Goal: Task Accomplishment & Management: Manage account settings

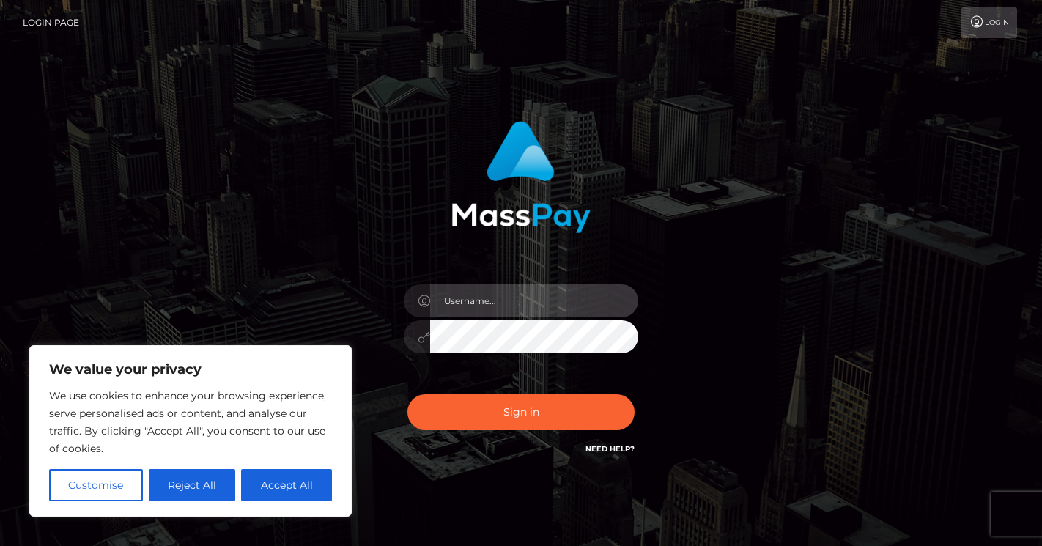
type input "hannahor@hotmail.co.uk"
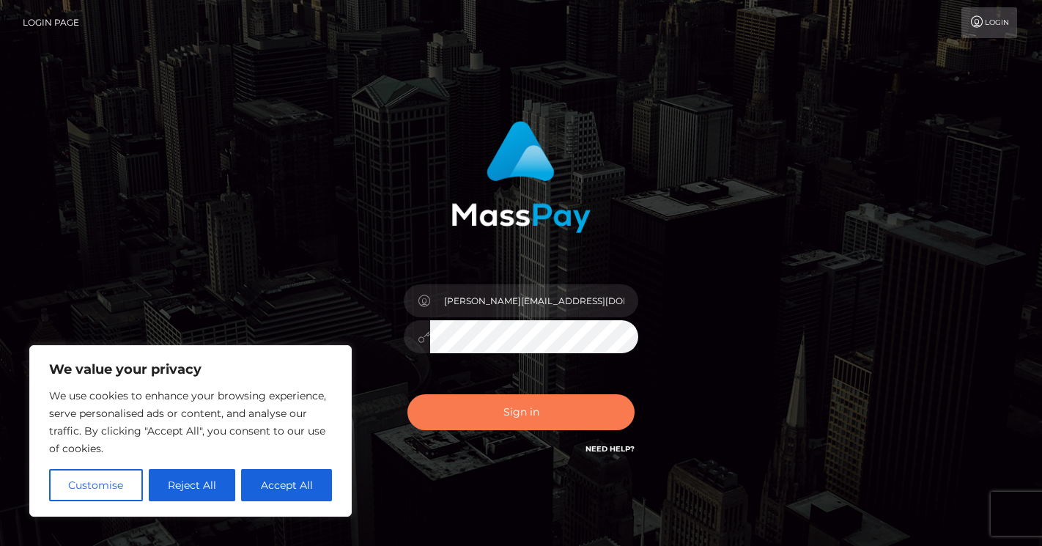
click at [489, 410] on button "Sign in" at bounding box center [520, 412] width 227 height 36
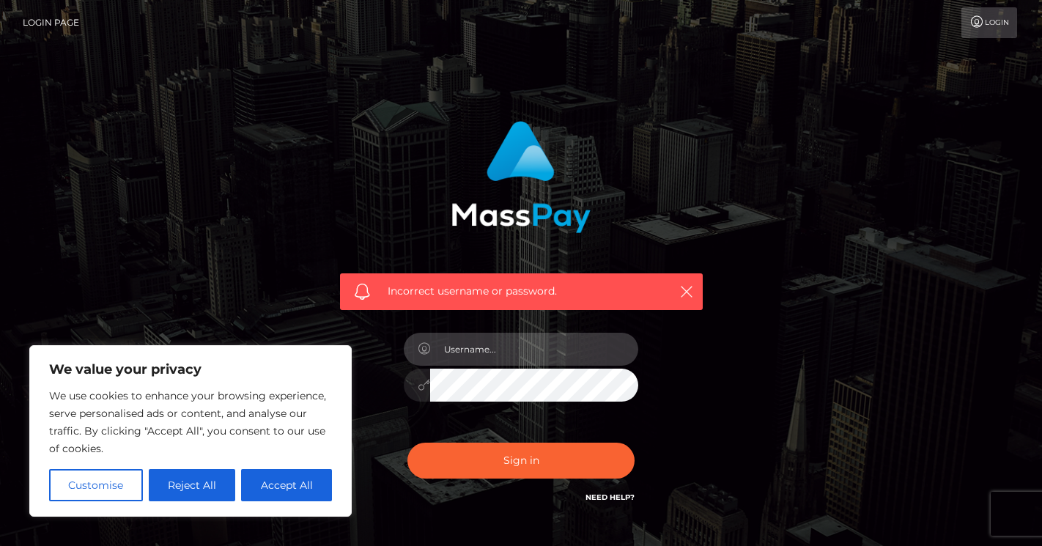
type input "YUdGdWJtRm9iM0pBYUc5MGJXRnBiQzVqYnk1MWF3PT0="
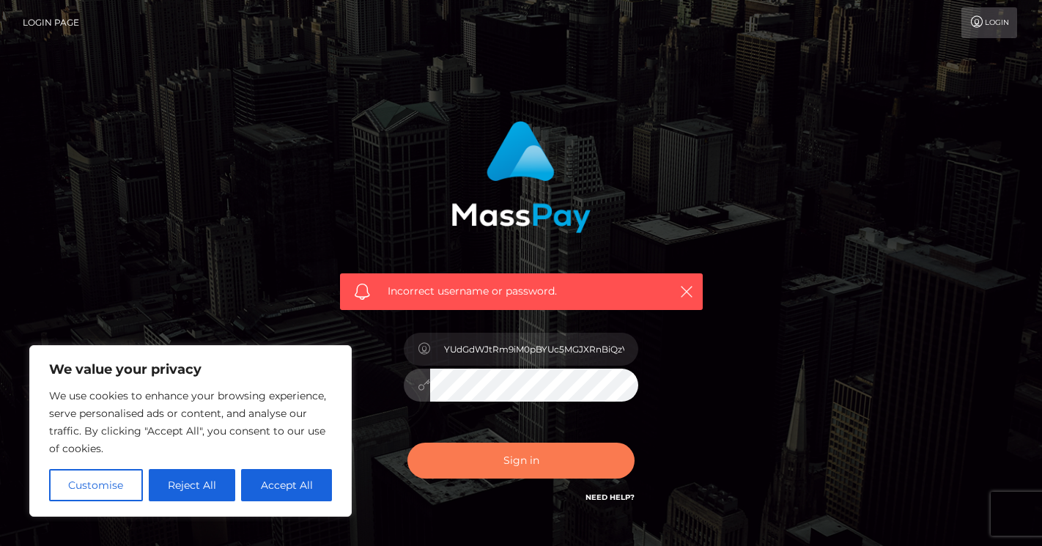
click at [501, 464] on button "Sign in" at bounding box center [520, 460] width 227 height 36
type input "aGFubmFob3JAaG90bWFpbC5jby51aw=="
click at [515, 467] on button "Sign in" at bounding box center [520, 460] width 227 height 36
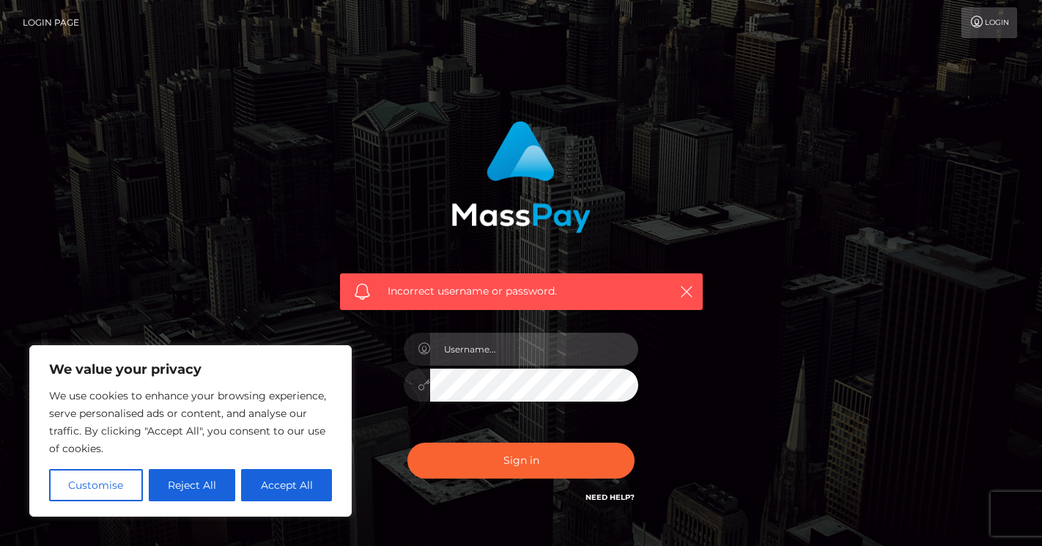
type input "hannahor@hotmail.co.uk"
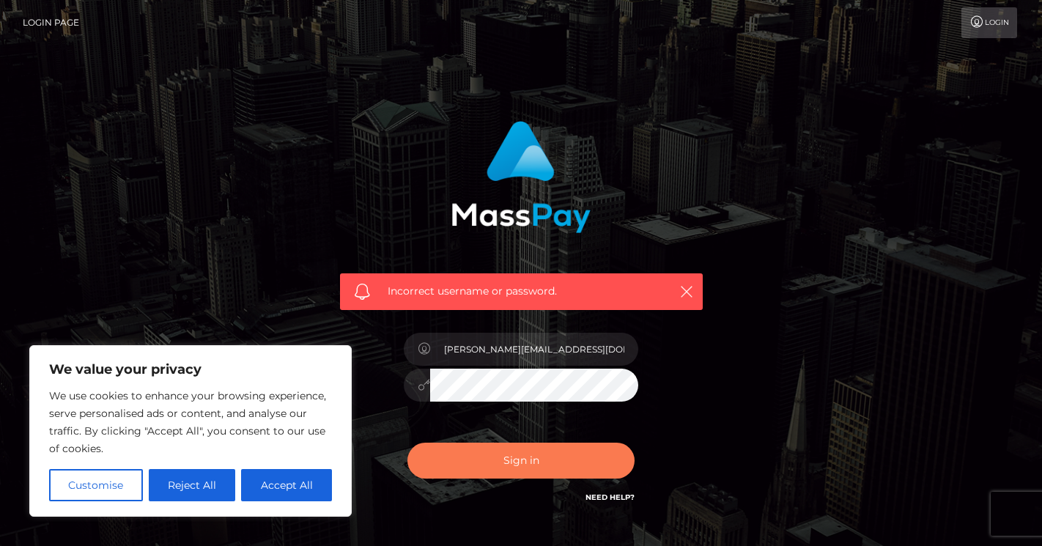
click at [562, 459] on button "Sign in" at bounding box center [520, 460] width 227 height 36
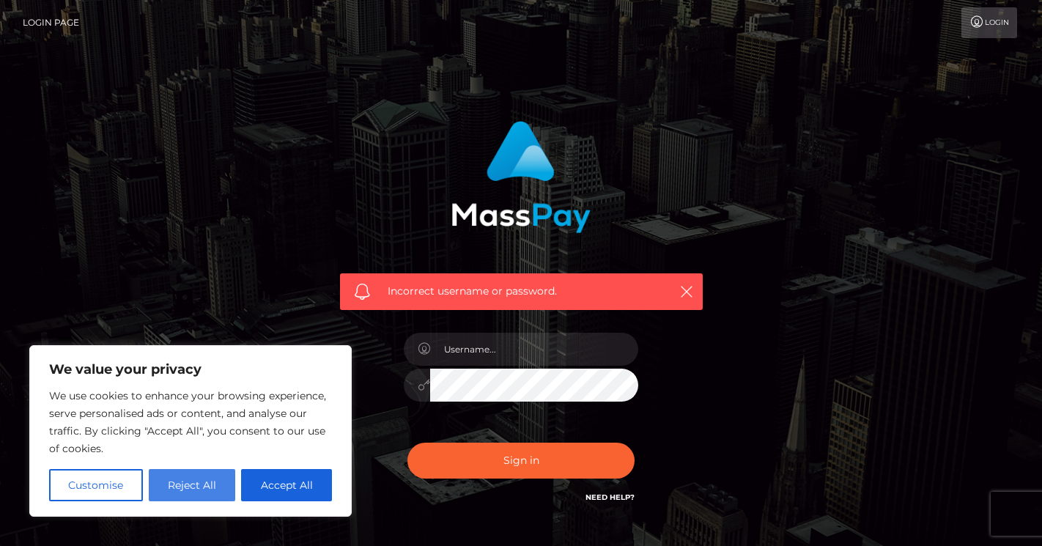
click at [205, 478] on button "Reject All" at bounding box center [192, 485] width 87 height 32
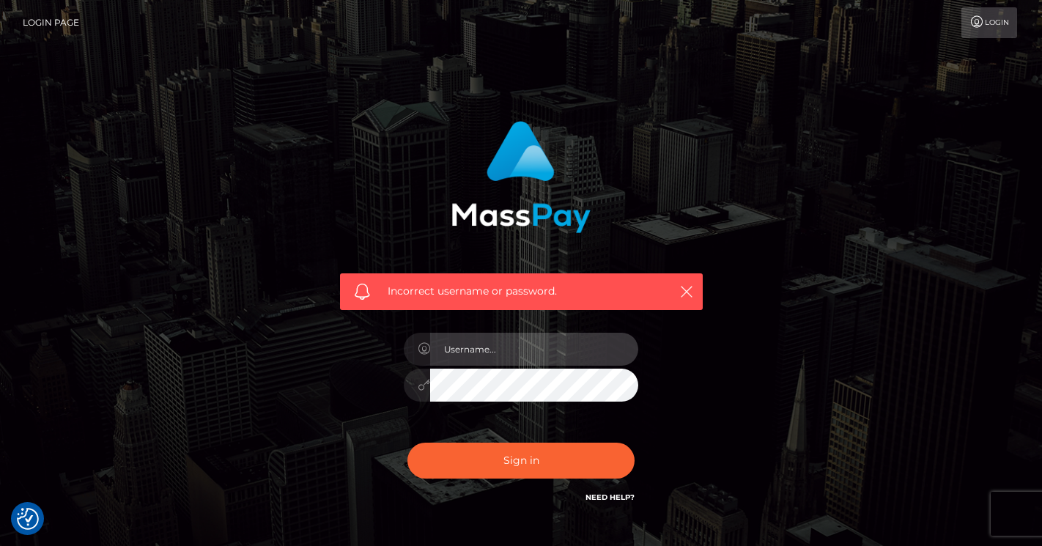
click at [501, 356] on input "text" at bounding box center [534, 349] width 208 height 33
type input "[PERSON_NAME][EMAIL_ADDRESS][DOMAIN_NAME]"
click at [610, 497] on link "Need Help?" at bounding box center [609, 497] width 49 height 10
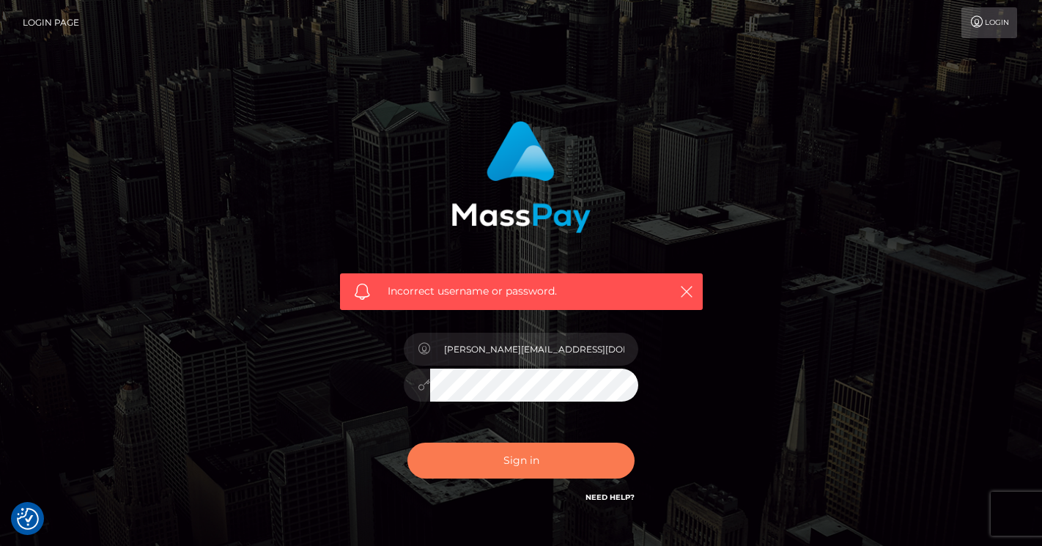
click at [554, 445] on button "Sign in" at bounding box center [520, 460] width 227 height 36
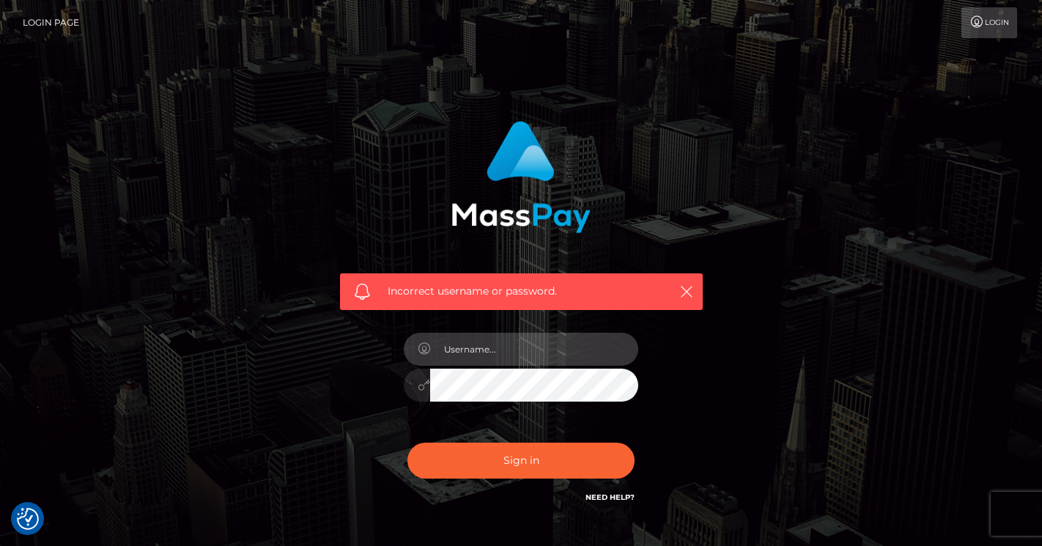
type input "hannahor@hotmail.co.uk"
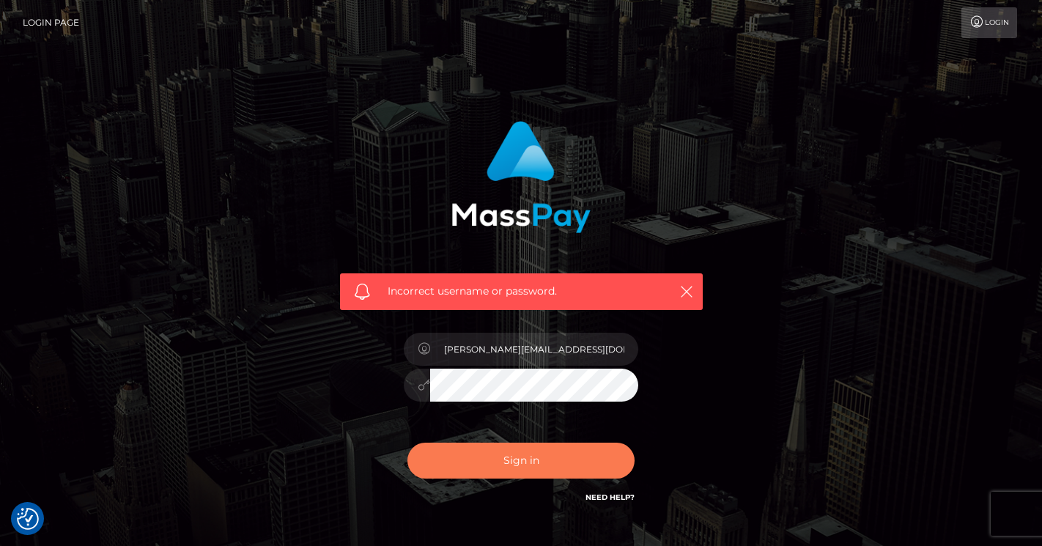
click at [500, 449] on button "Sign in" at bounding box center [520, 460] width 227 height 36
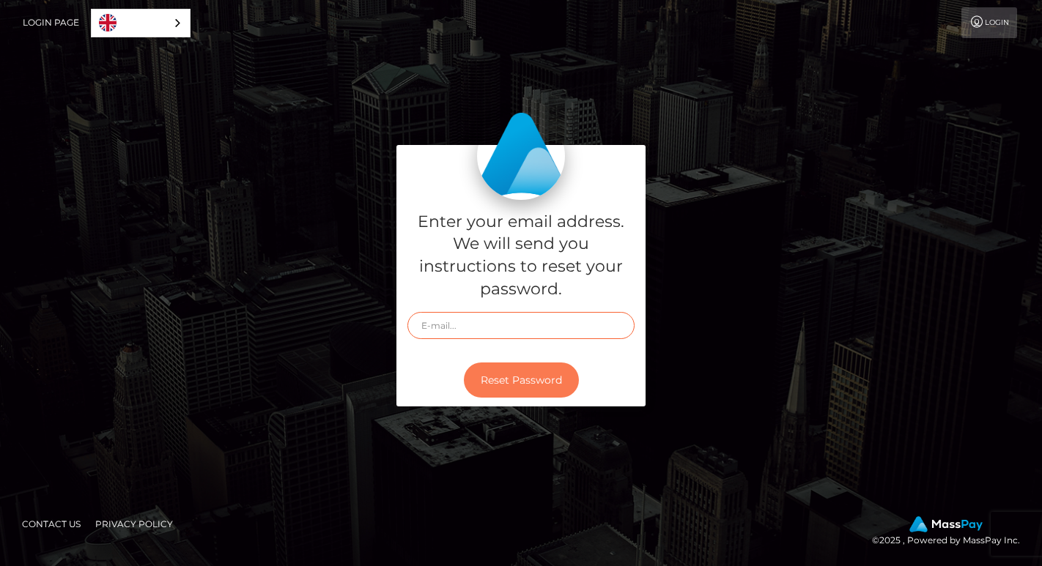
type input "hannahor@hotmail.co.uk"
click at [533, 379] on button "Reset Password" at bounding box center [521, 381] width 115 height 36
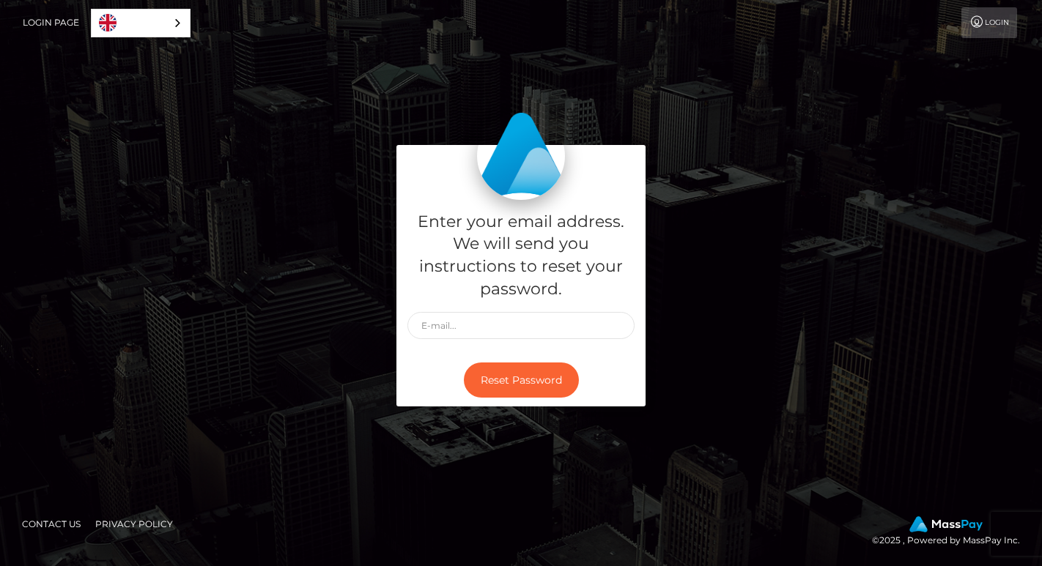
click at [74, 23] on link "Login Page" at bounding box center [51, 22] width 56 height 31
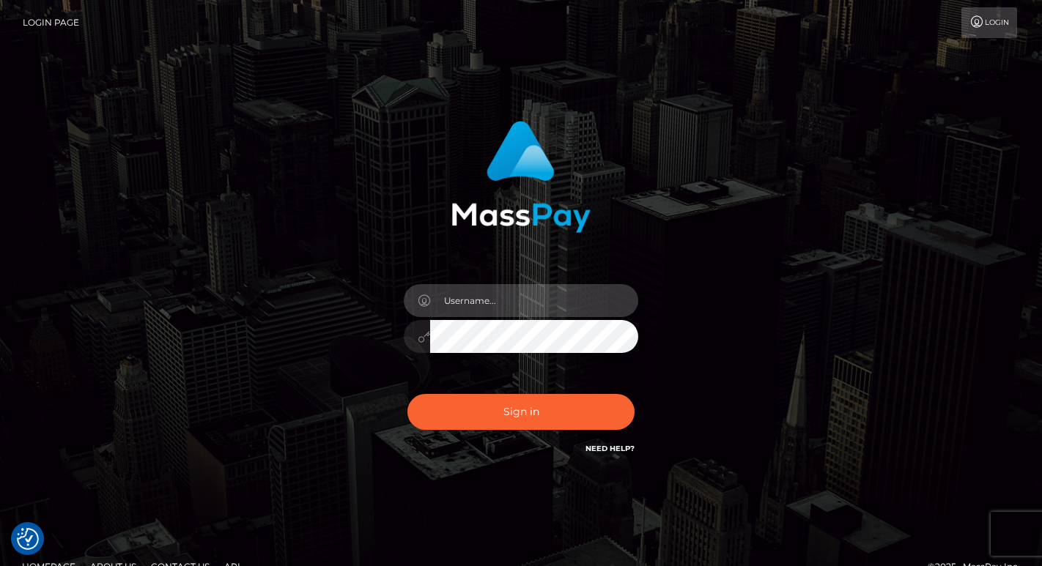
type input "[PERSON_NAME][EMAIL_ADDRESS][DOMAIN_NAME]"
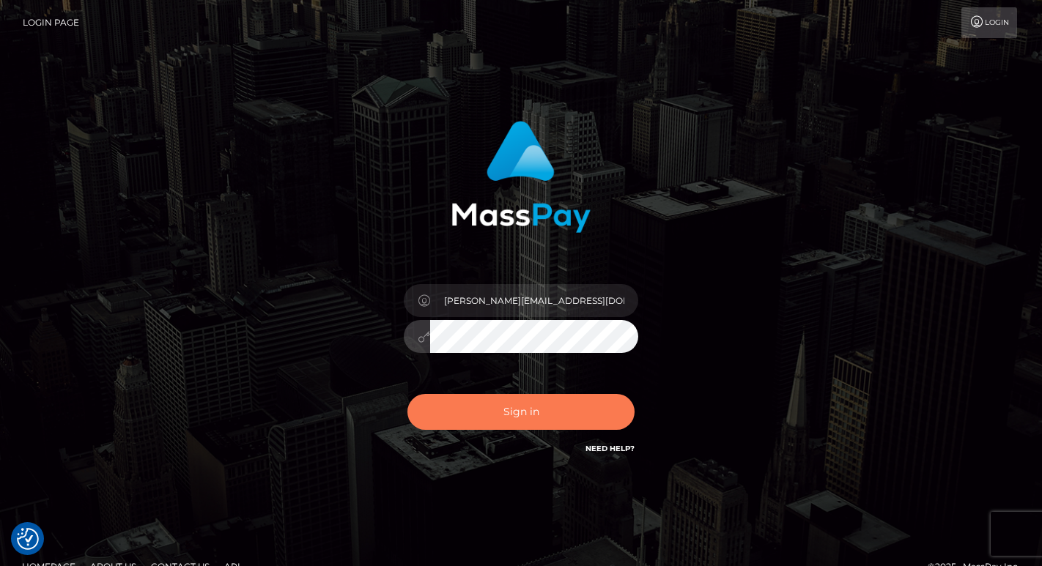
click at [527, 412] on button "Sign in" at bounding box center [520, 412] width 227 height 36
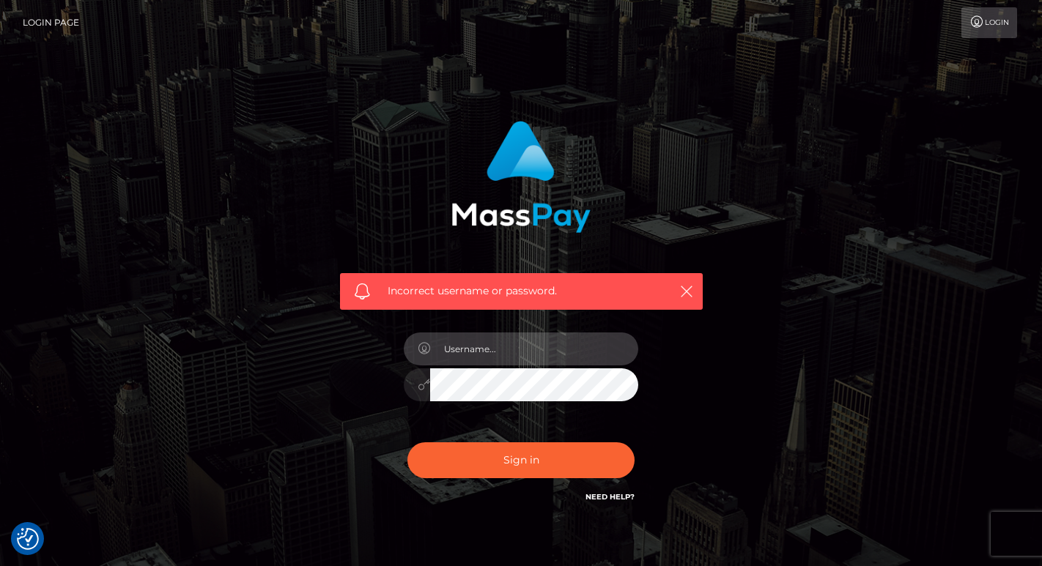
type input "hannahor@hotmail.co.uk"
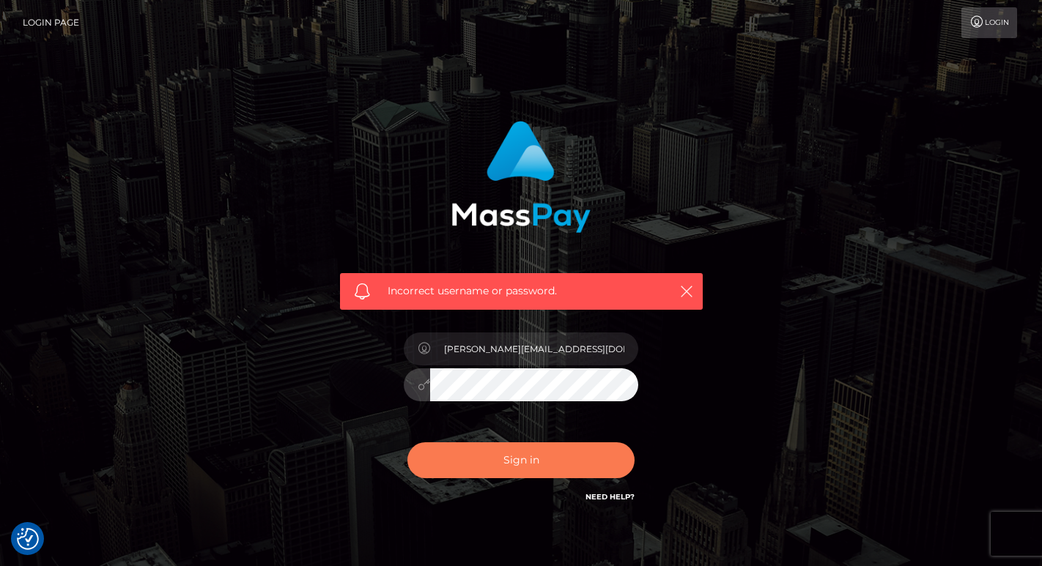
click at [535, 461] on button "Sign in" at bounding box center [520, 460] width 227 height 36
